Goal: Information Seeking & Learning: Find specific fact

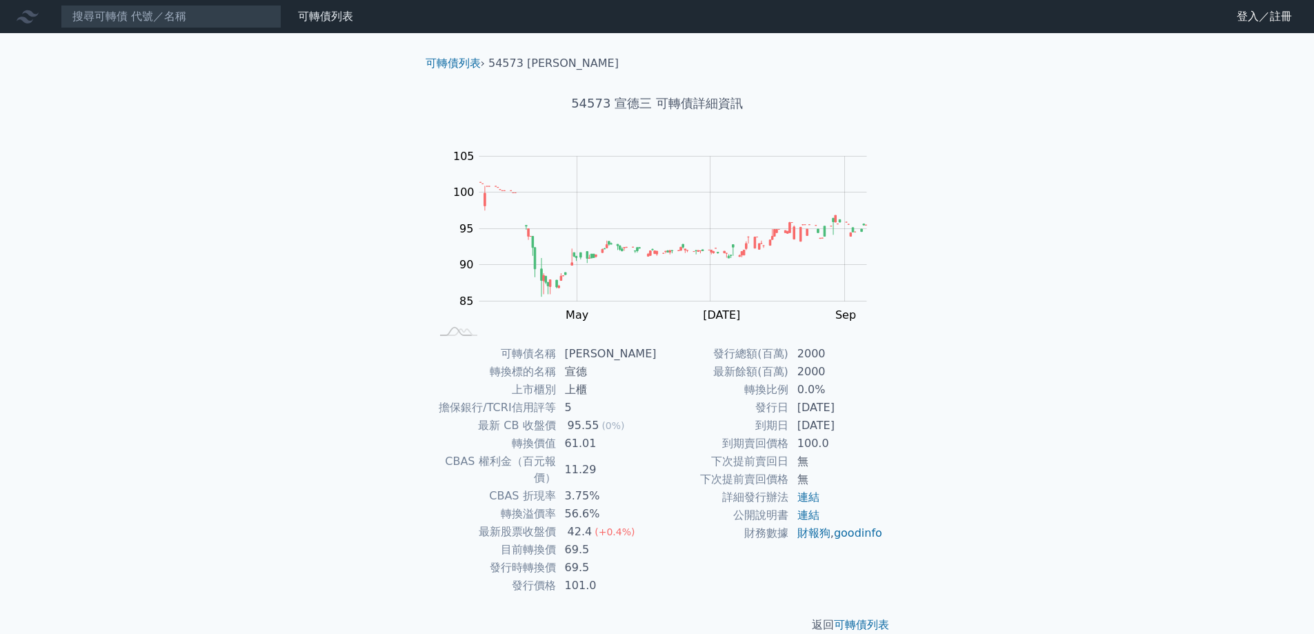
scroll to position [5, 0]
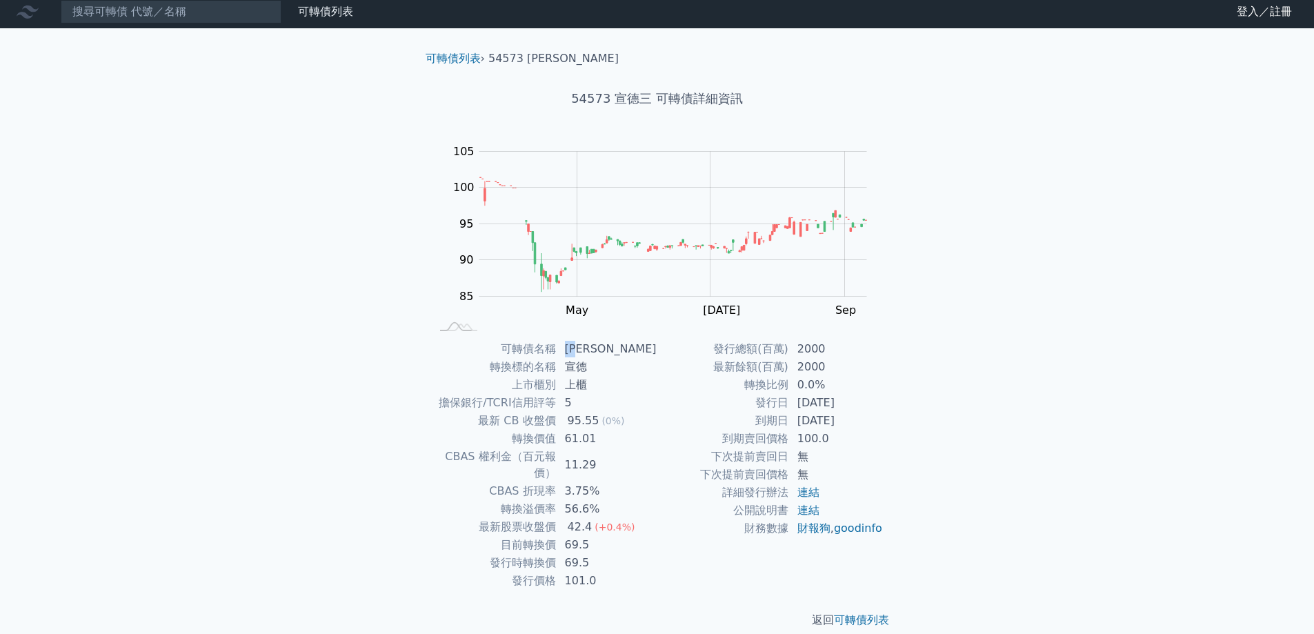
drag, startPoint x: 593, startPoint y: 348, endPoint x: 574, endPoint y: 349, distance: 19.4
click at [574, 349] on td "[PERSON_NAME]" at bounding box center [606, 349] width 101 height 18
copy td "宣德"
click at [179, 17] on input at bounding box center [171, 11] width 221 height 23
paste input "宣德"
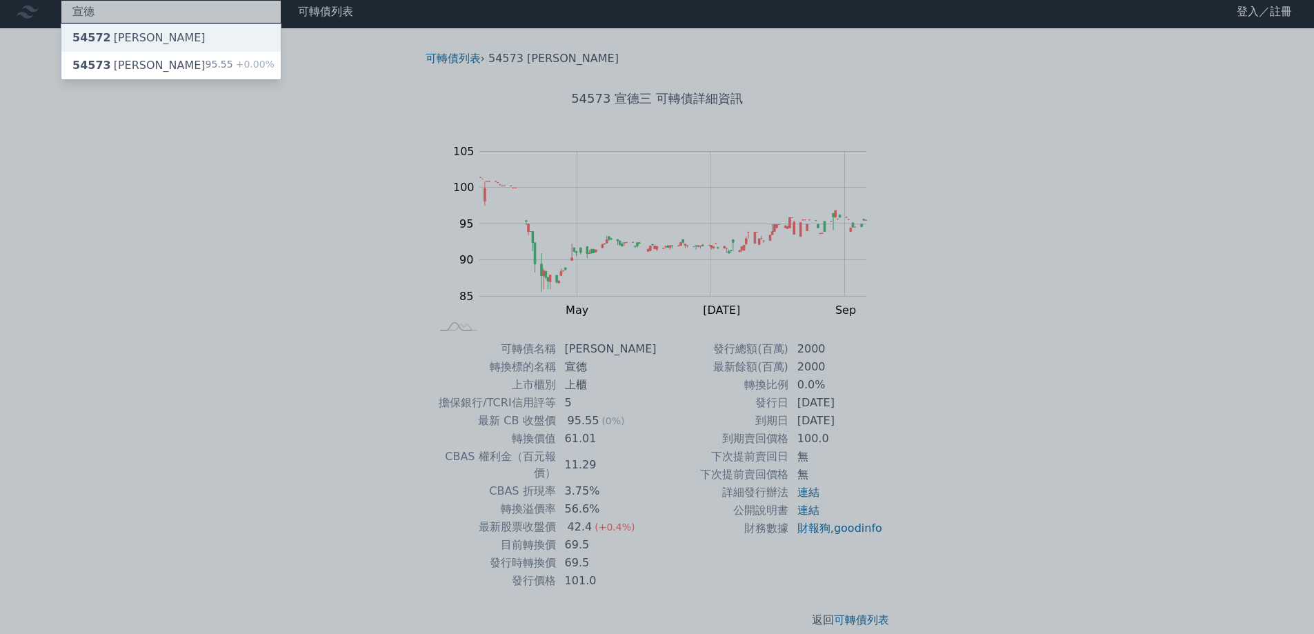
type input "宣德"
click at [161, 30] on div "54572 [PERSON_NAME]" at bounding box center [170, 38] width 219 height 28
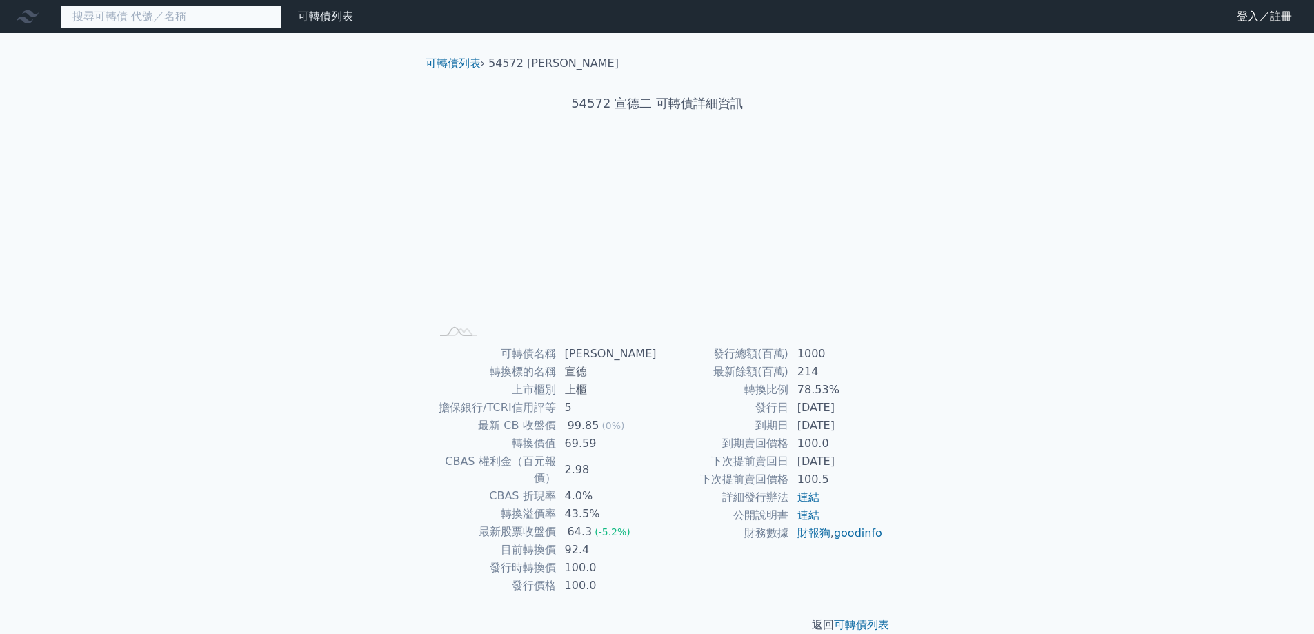
click at [169, 17] on input at bounding box center [171, 16] width 221 height 23
click at [170, 15] on input at bounding box center [171, 16] width 221 height 23
paste input "宣德"
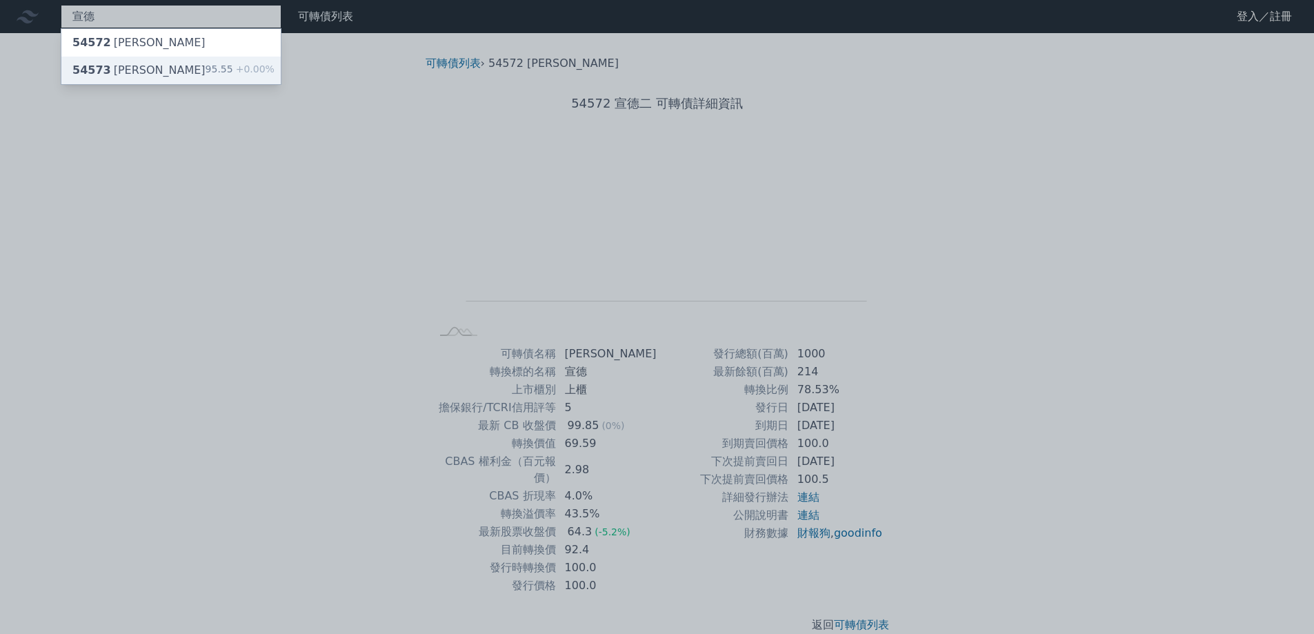
type input "宣德"
click at [146, 73] on div "54573 宣德三 95.55 +0.00%" at bounding box center [170, 71] width 219 height 28
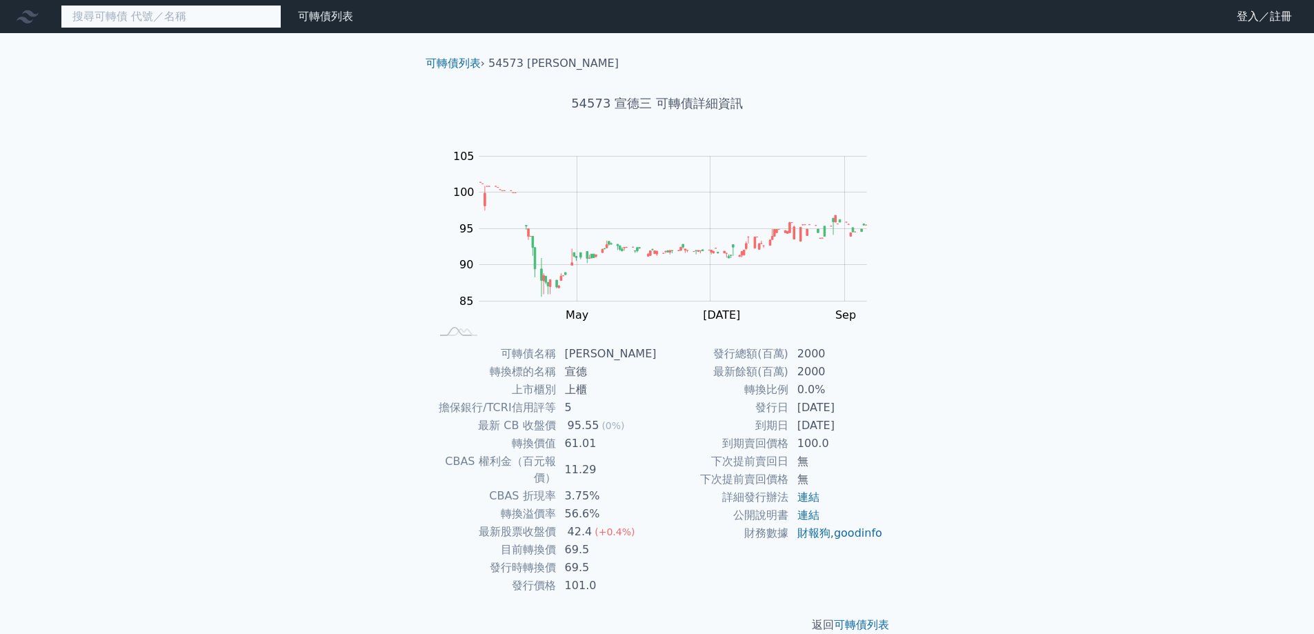
click at [198, 14] on input at bounding box center [171, 16] width 221 height 23
paste input "惠特"
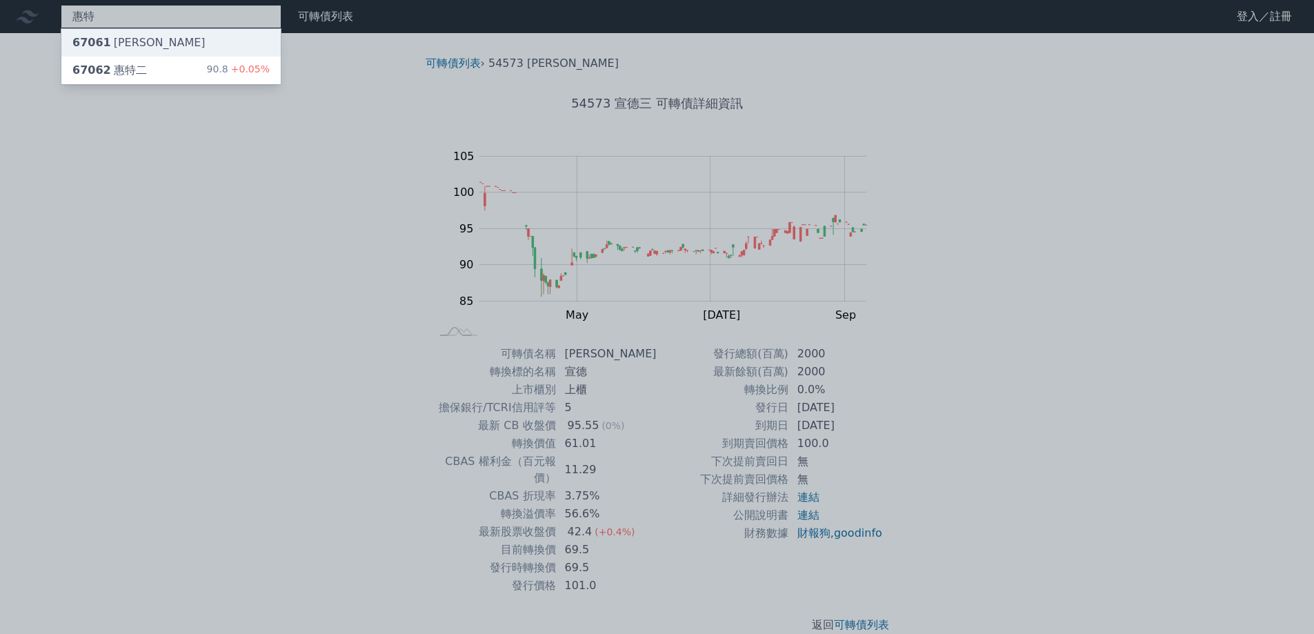
type input "惠特"
click at [132, 41] on div "67061 [PERSON_NAME]" at bounding box center [138, 42] width 133 height 17
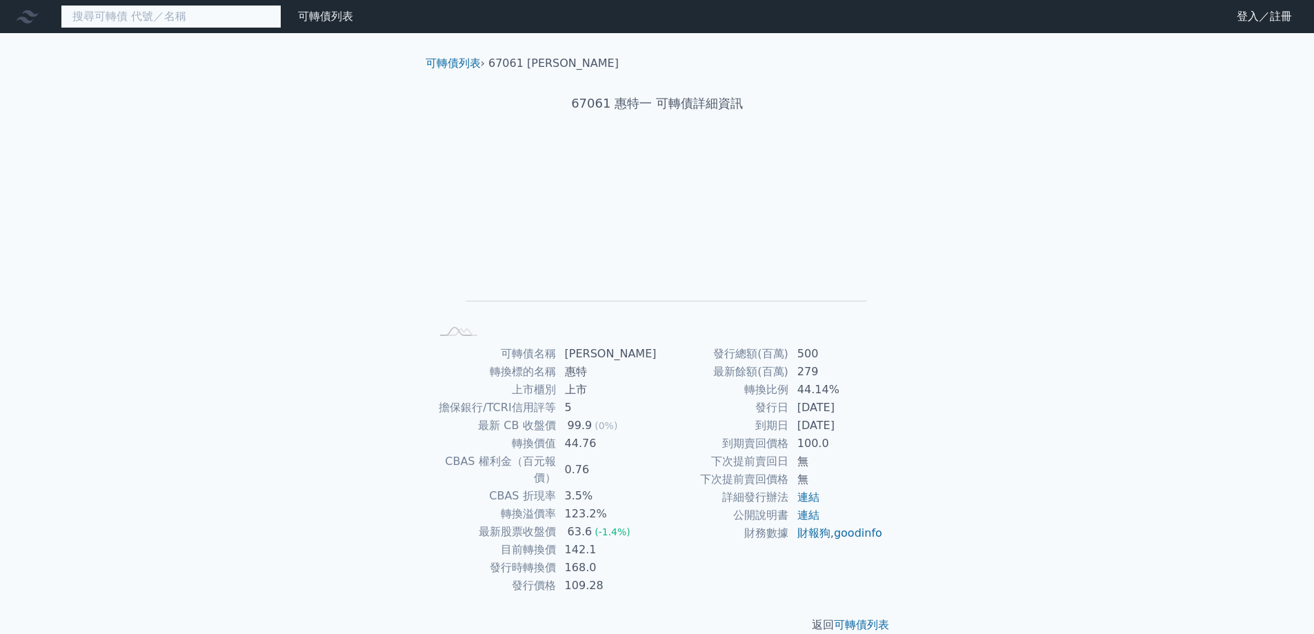
click at [141, 25] on input at bounding box center [171, 16] width 221 height 23
paste input "惠特"
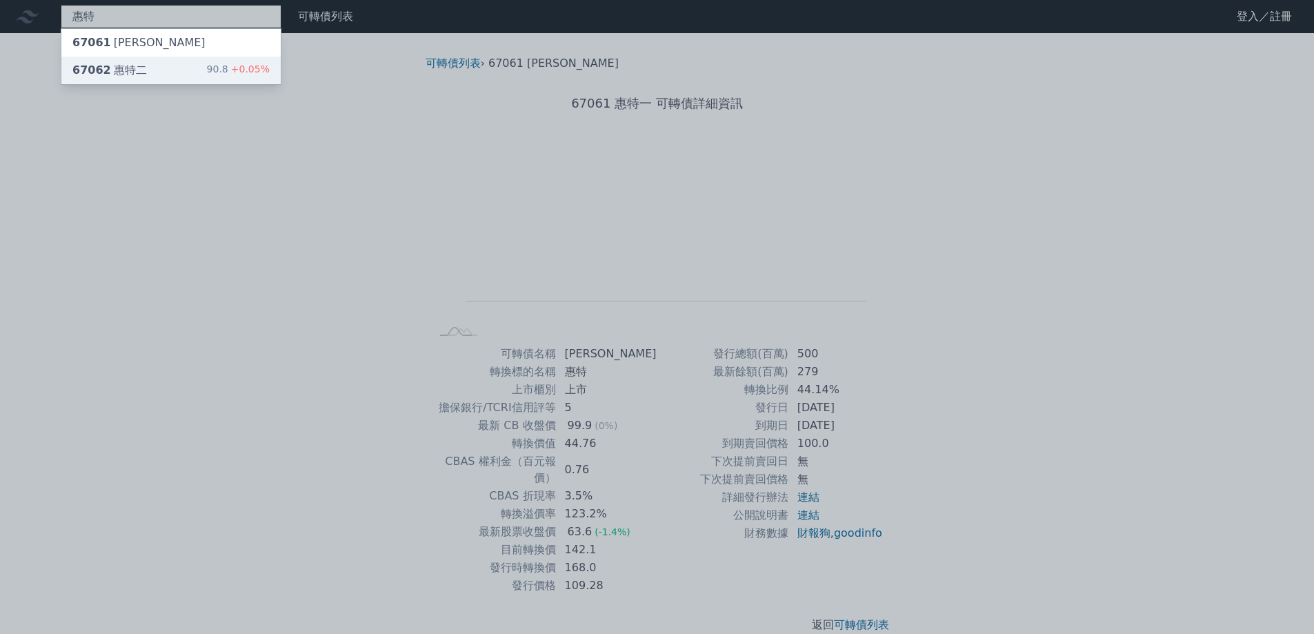
type input "惠特"
click at [136, 66] on div "67062 [PERSON_NAME]" at bounding box center [109, 70] width 74 height 17
